Goal: Navigation & Orientation: Find specific page/section

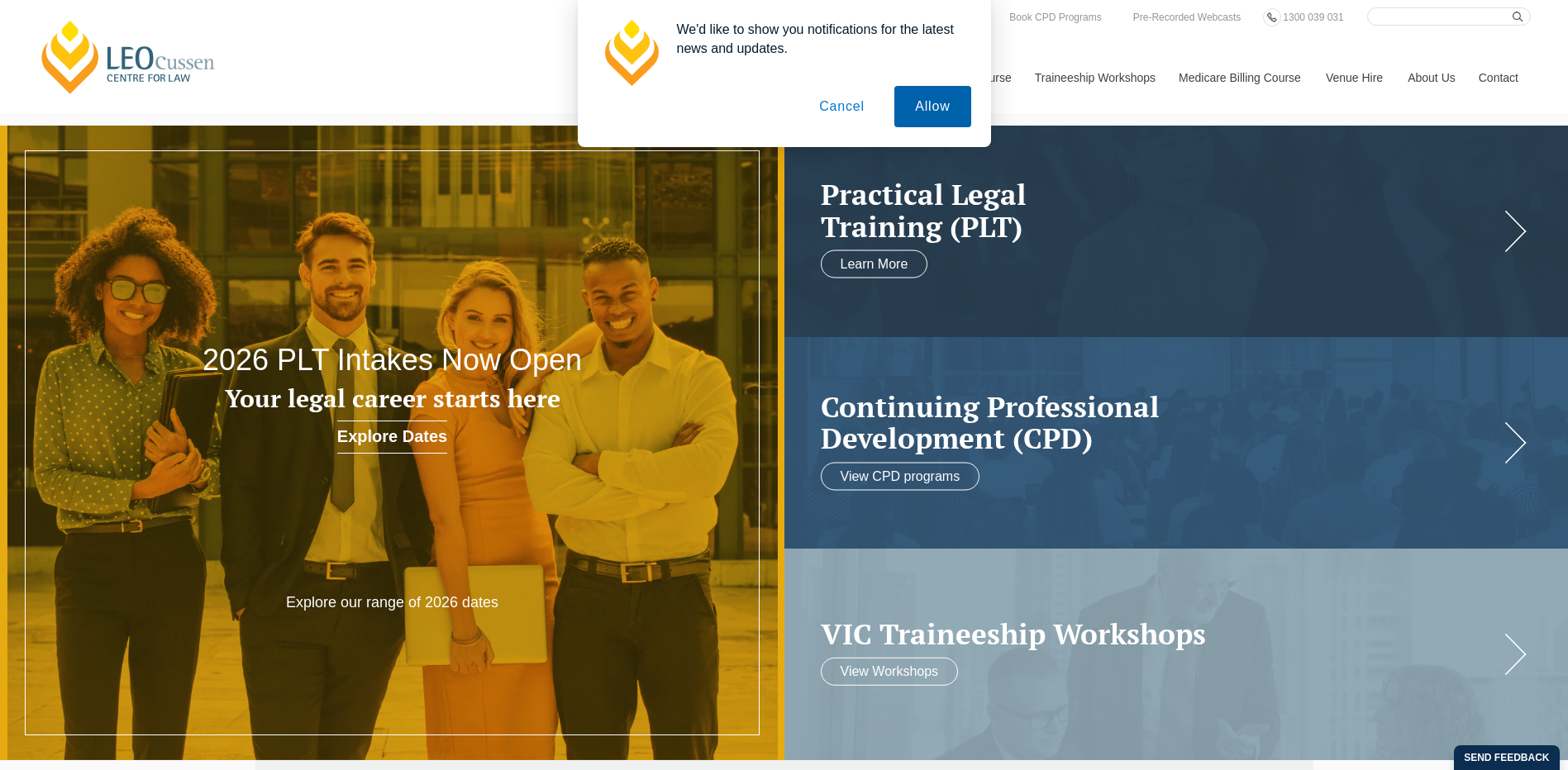
click at [925, 115] on button "Allow" at bounding box center [931, 107] width 76 height 41
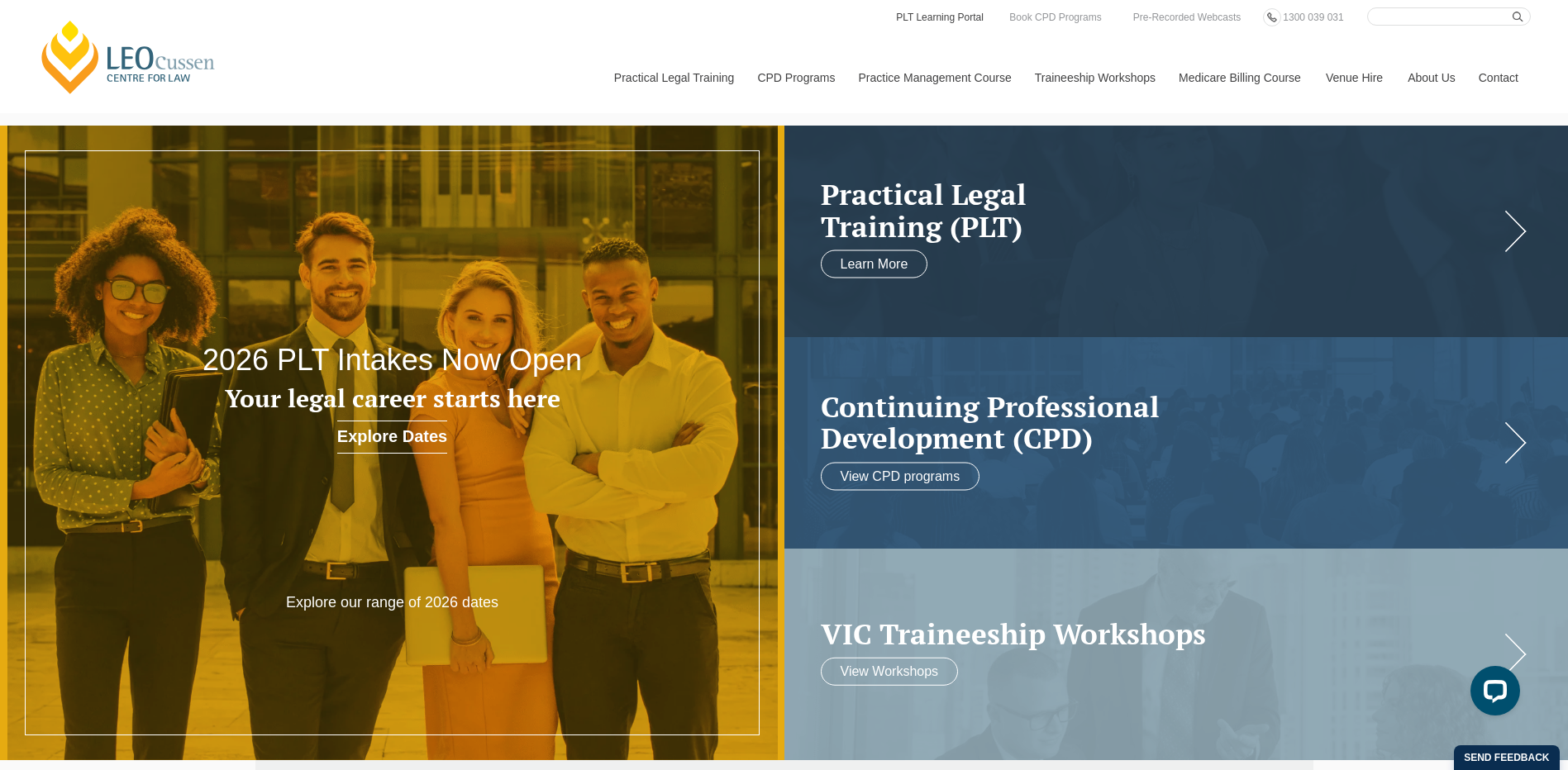
click at [927, 21] on link "PLT Learning Portal" at bounding box center [939, 17] width 91 height 19
